Goal: Information Seeking & Learning: Learn about a topic

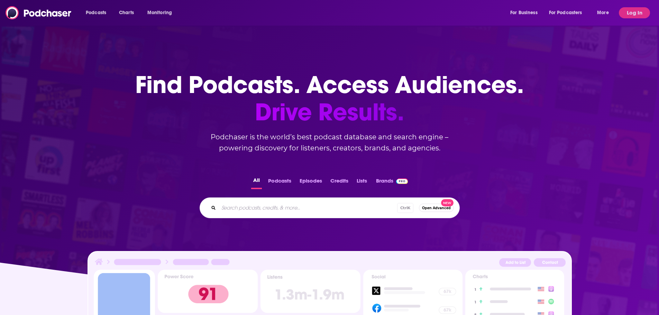
click at [292, 214] on div "Ctrl K Open Advanced New" at bounding box center [329, 207] width 260 height 21
click at [286, 206] on input "Search podcasts, credits, & more..." at bounding box center [319, 207] width 200 height 11
paste input "[URL][DOMAIN_NAME]"
type input "[URL][DOMAIN_NAME]"
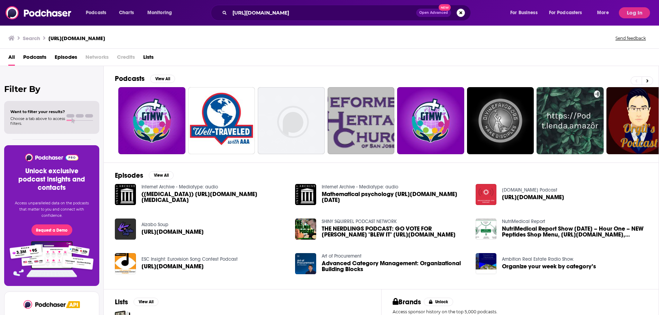
click at [86, 43] on div "Search [URL][DOMAIN_NAME] Send feedback" at bounding box center [329, 37] width 659 height 24
click at [77, 39] on h3 "[URL][DOMAIN_NAME]" at bounding box center [76, 38] width 57 height 7
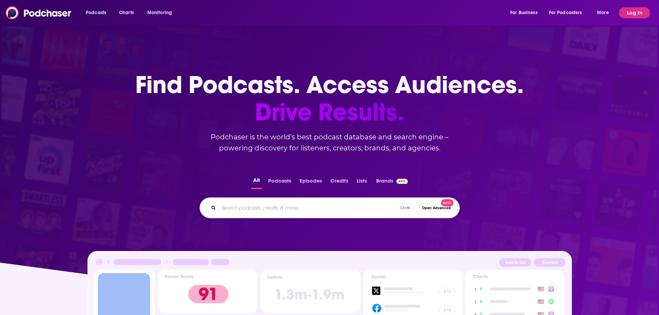
drag, startPoint x: 240, startPoint y: 219, endPoint x: 240, endPoint y: 207, distance: 11.8
click at [240, 214] on div "All Podcasts Episodes Credits Lists Brands Ctrl K Open Advanced New" at bounding box center [329, 197] width 636 height 65
click at [240, 207] on input "Search podcasts, credits, & more..." at bounding box center [308, 207] width 178 height 11
type input "Blue Frontier"
click at [258, 209] on input "Search podcasts, credits, & more..." at bounding box center [308, 207] width 178 height 11
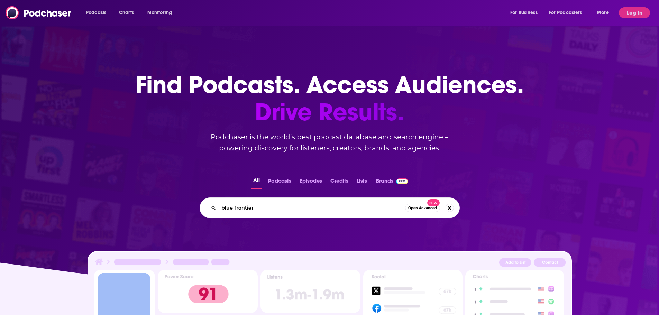
type input "blue frontier"
click at [284, 178] on button "Podcasts" at bounding box center [279, 182] width 27 height 13
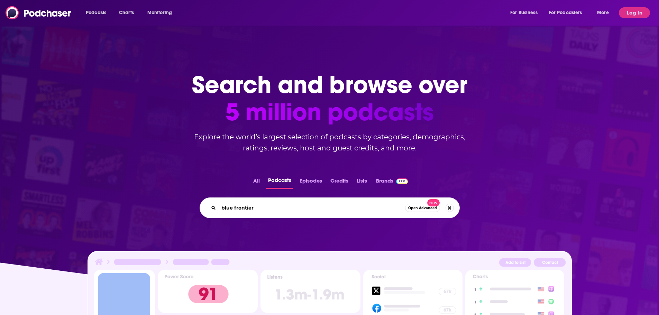
click at [385, 205] on input "blue frontier" at bounding box center [312, 207] width 186 height 11
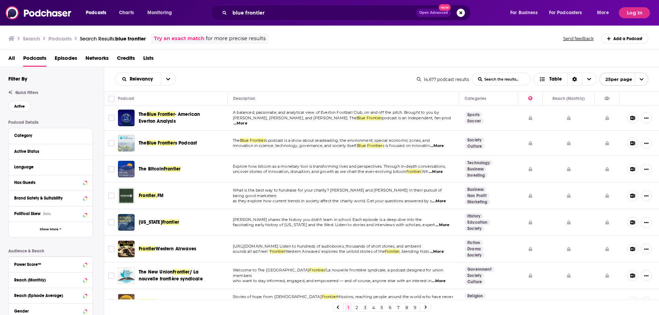
click at [166, 144] on span "Frontier" at bounding box center [166, 143] width 17 height 6
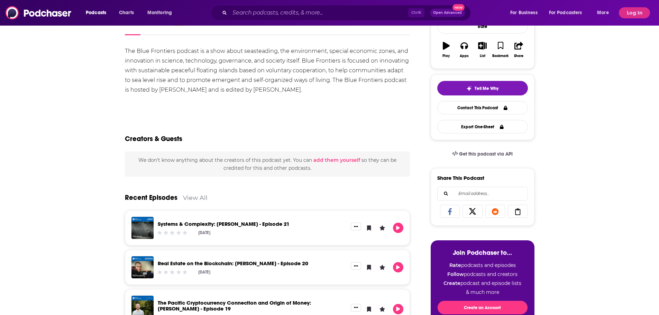
scroll to position [62, 0]
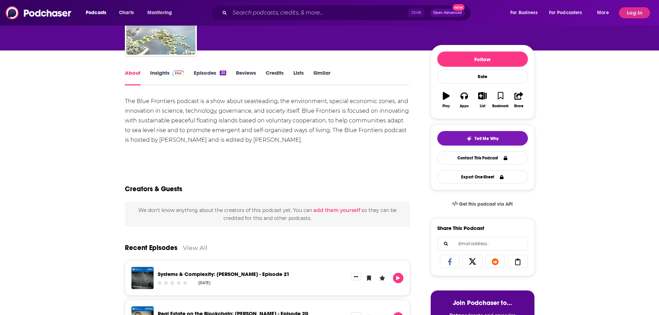
click at [632, 9] on button "Log In" at bounding box center [634, 12] width 31 height 11
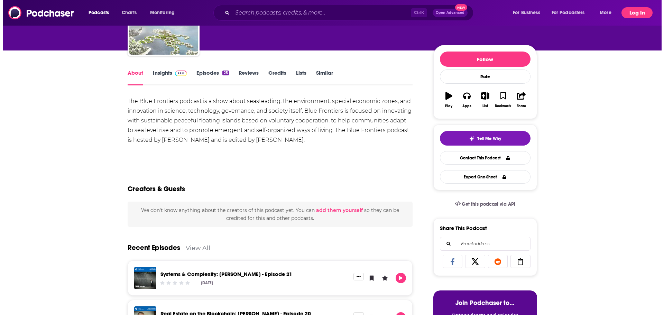
scroll to position [0, 0]
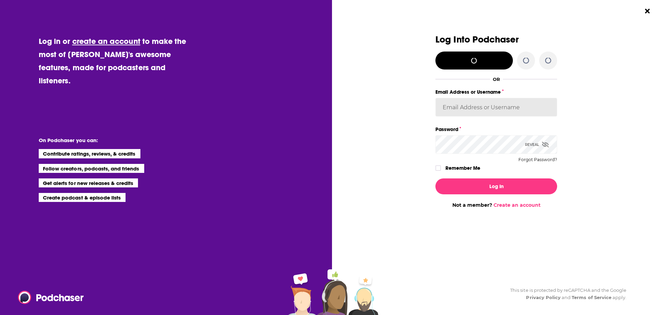
type input "[PERSON_NAME].[PERSON_NAME]"
click at [474, 124] on div "Email Address or Username [PERSON_NAME].[PERSON_NAME]" at bounding box center [496, 105] width 122 height 37
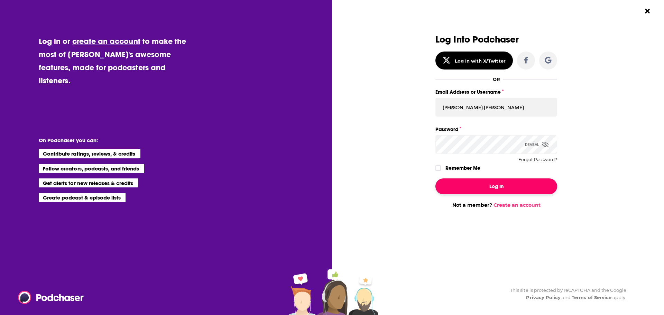
click at [480, 179] on button "Log In" at bounding box center [496, 186] width 122 height 16
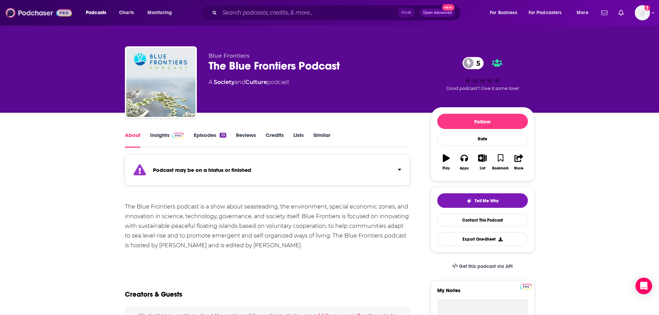
click at [36, 16] on img at bounding box center [39, 12] width 66 height 13
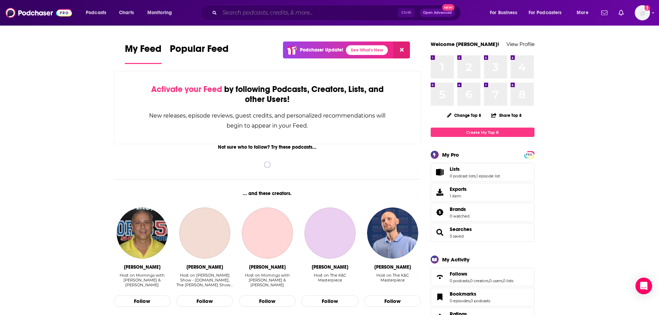
click at [249, 12] on input "Search podcasts, credits, & more..." at bounding box center [309, 12] width 178 height 11
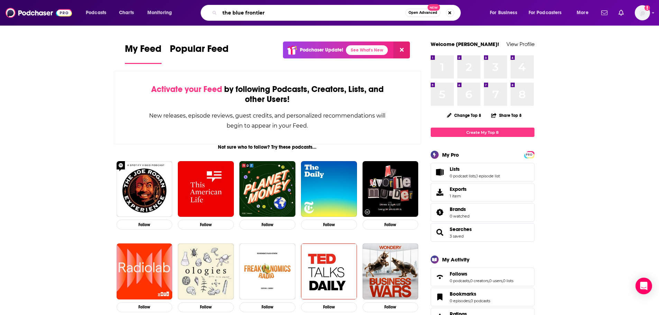
type input "the blue frontier"
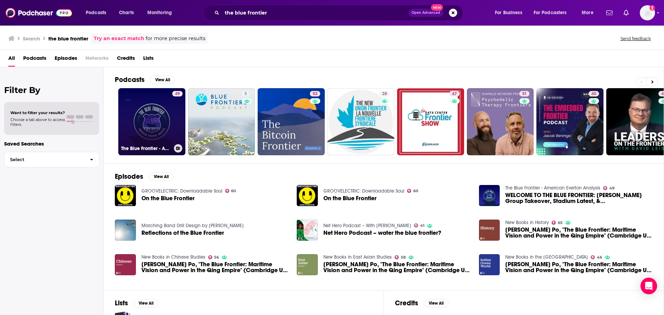
click at [164, 114] on link "49 The Blue Frontier - American Everton Analysis" at bounding box center [151, 121] width 67 height 67
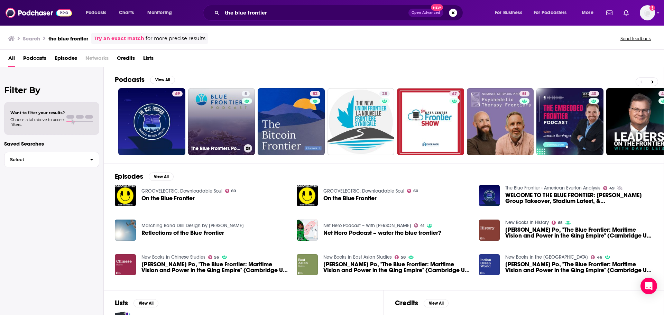
click at [229, 130] on link "5 The Blue Frontiers Podcast" at bounding box center [221, 121] width 67 height 67
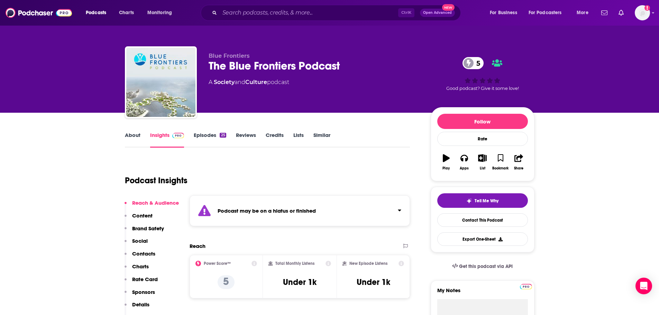
click at [199, 95] on div "Blue Frontiers The Blue Frontiers Podcast 5 A Society and Culture podcast 5 Goo…" at bounding box center [329, 83] width 409 height 75
click at [172, 95] on img "The Blue Frontiers Podcast" at bounding box center [160, 82] width 69 height 69
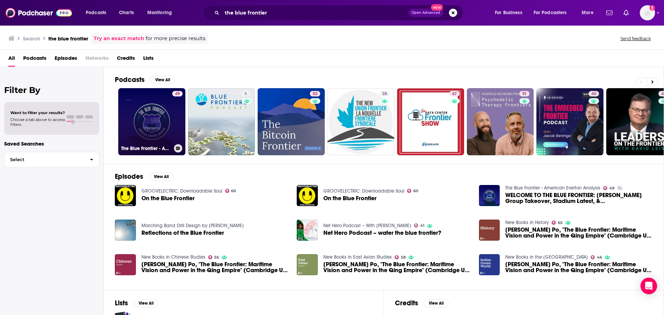
click at [149, 98] on link "49 The Blue Frontier - American Everton Analysis" at bounding box center [151, 121] width 67 height 67
